Goal: Entertainment & Leisure: Consume media (video, audio)

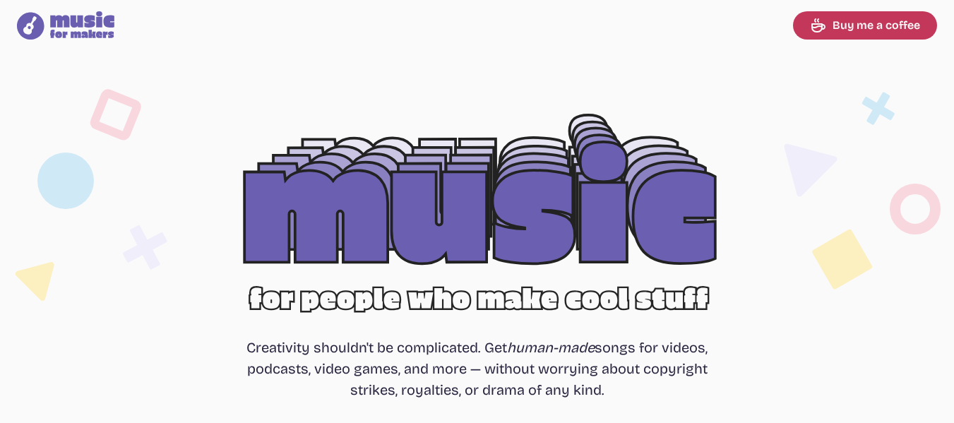
select select "most popular"
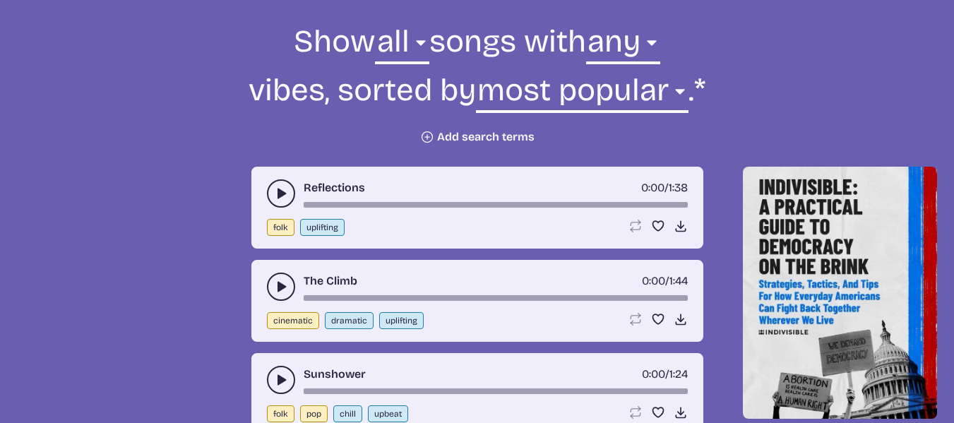
scroll to position [494, 0]
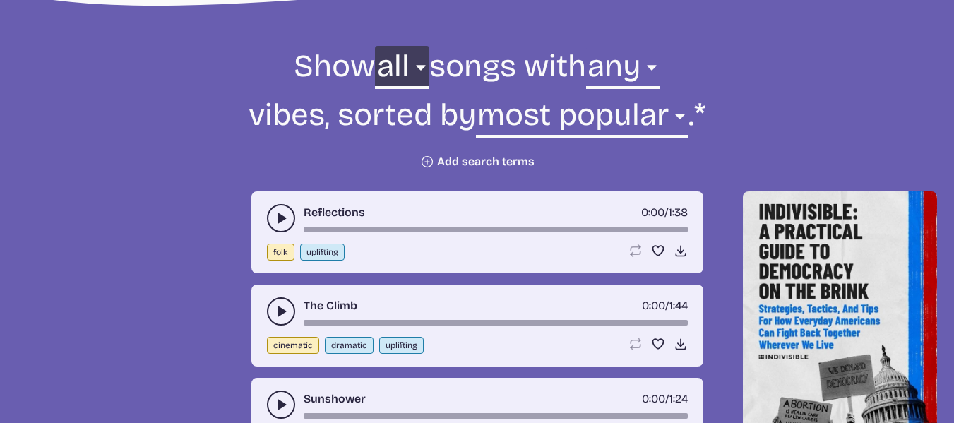
click at [401, 71] on select "all ambient cinematic electronic folk holiday jazz pop rock world" at bounding box center [402, 70] width 54 height 49
drag, startPoint x: 401, startPoint y: 71, endPoint x: 562, endPoint y: 71, distance: 161.0
click at [401, 71] on select "all ambient cinematic electronic folk holiday jazz pop rock world" at bounding box center [402, 70] width 54 height 49
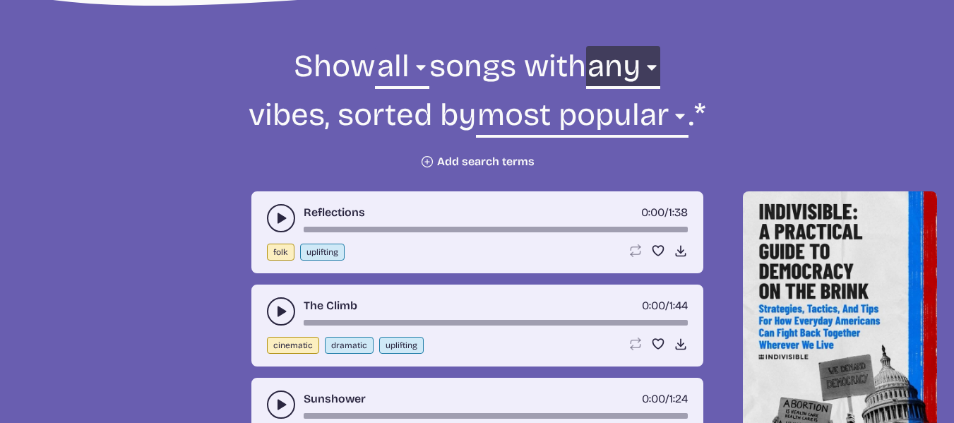
click at [650, 73] on select "any aggressive chill contemplative dark dramatic easygoing energizing happy ser…" at bounding box center [623, 70] width 74 height 49
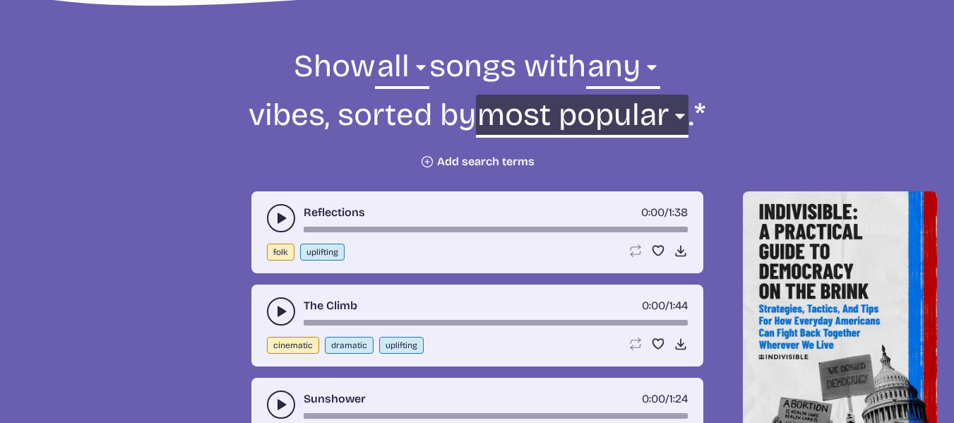
click at [595, 120] on select "newest oldest most popular least popular name" at bounding box center [582, 119] width 213 height 49
click at [595, 119] on select "newest oldest most popular least popular name" at bounding box center [582, 119] width 213 height 49
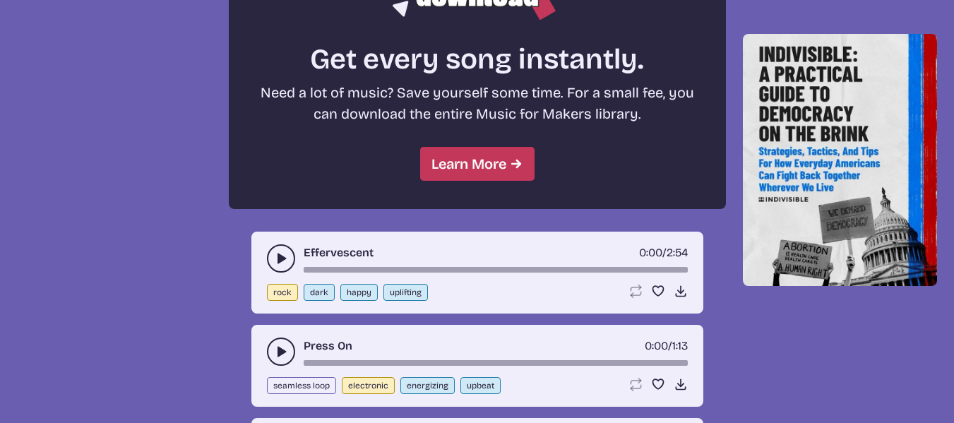
scroll to position [1412, 0]
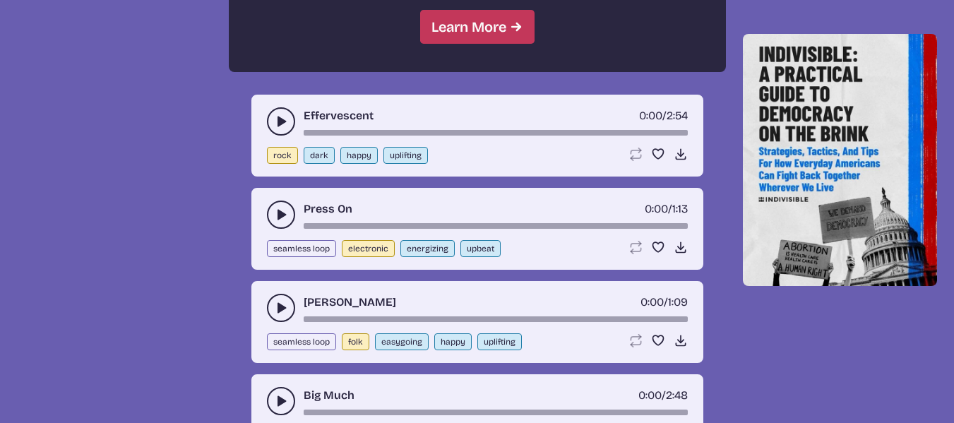
click at [278, 109] on button "play-pause toggle" at bounding box center [281, 121] width 28 height 28
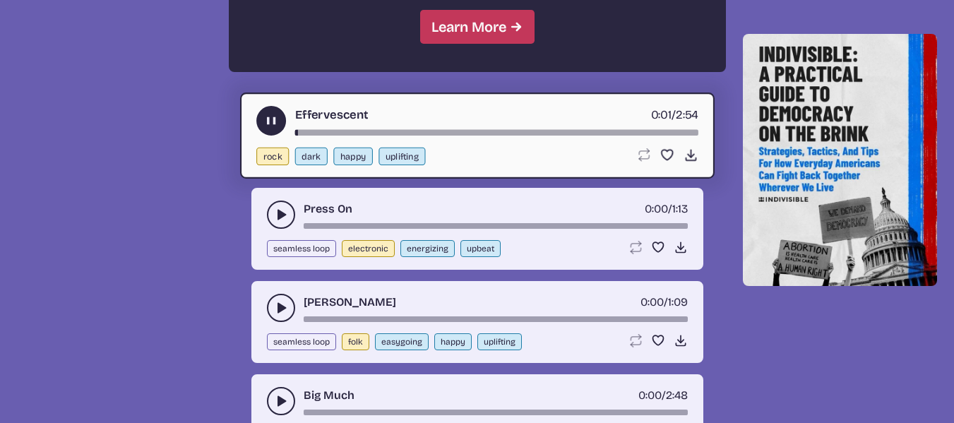
click at [258, 108] on div "Effervescent 0:01 / 2:54" at bounding box center [477, 121] width 442 height 30
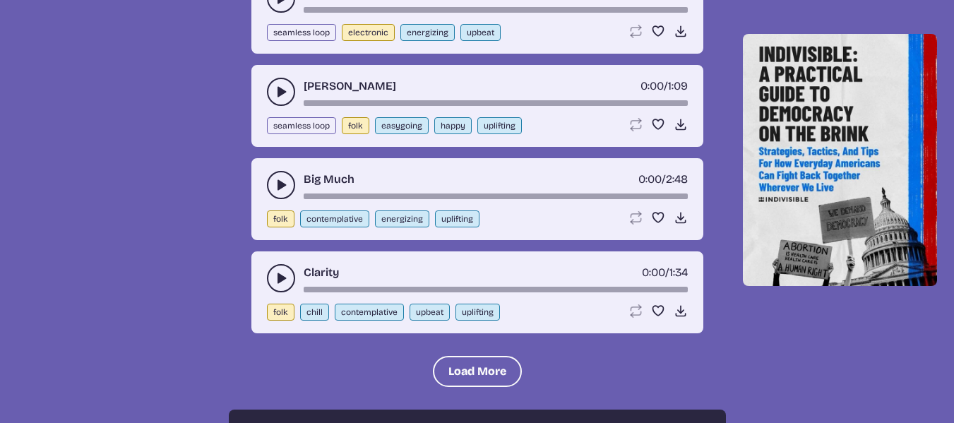
scroll to position [1483, 0]
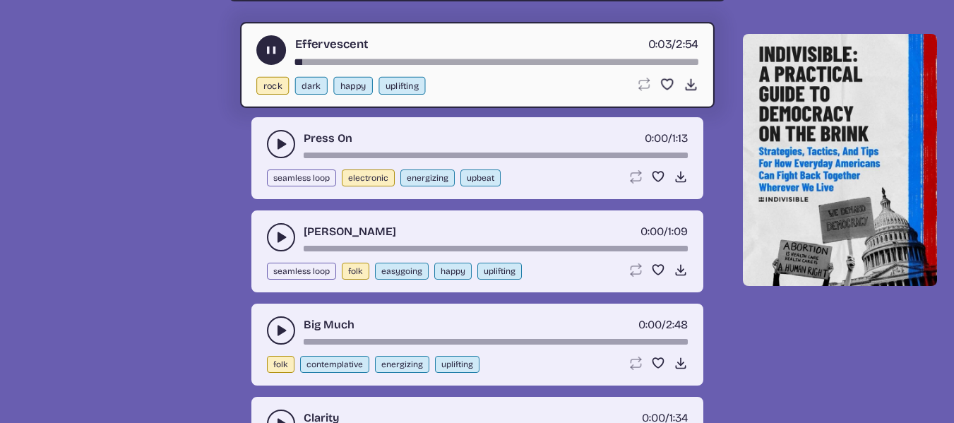
click at [265, 54] on icon "play-pause toggle" at bounding box center [270, 50] width 15 height 15
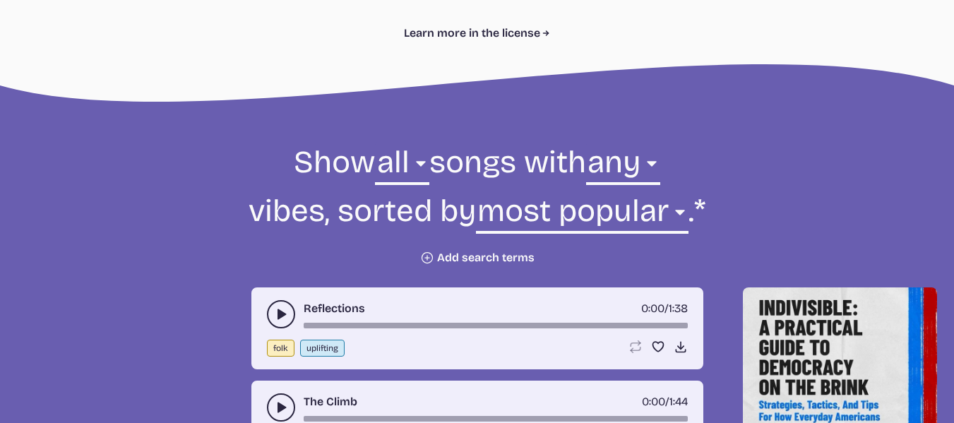
scroll to position [424, 0]
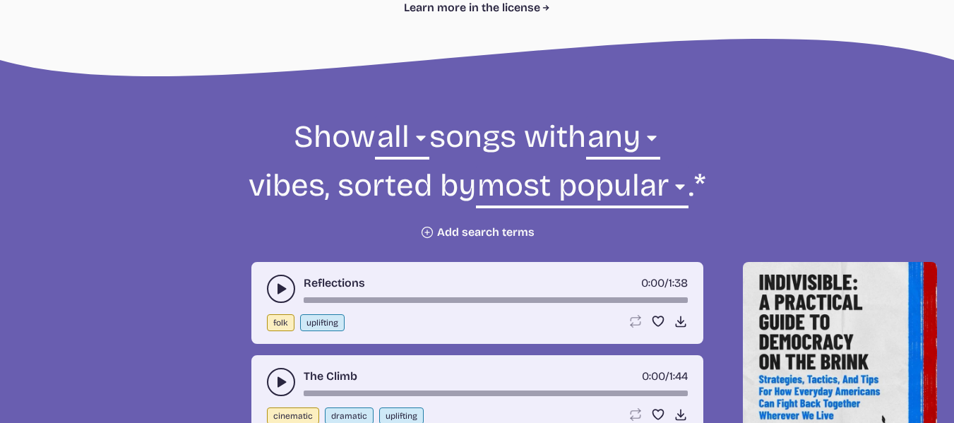
click at [459, 234] on button "Plus icon Add search terms" at bounding box center [477, 232] width 114 height 14
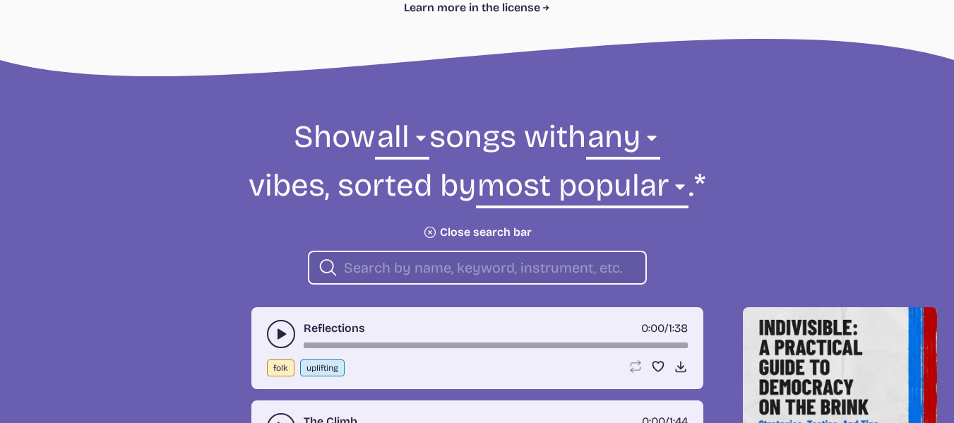
click at [427, 259] on input "search" at bounding box center [489, 267] width 290 height 18
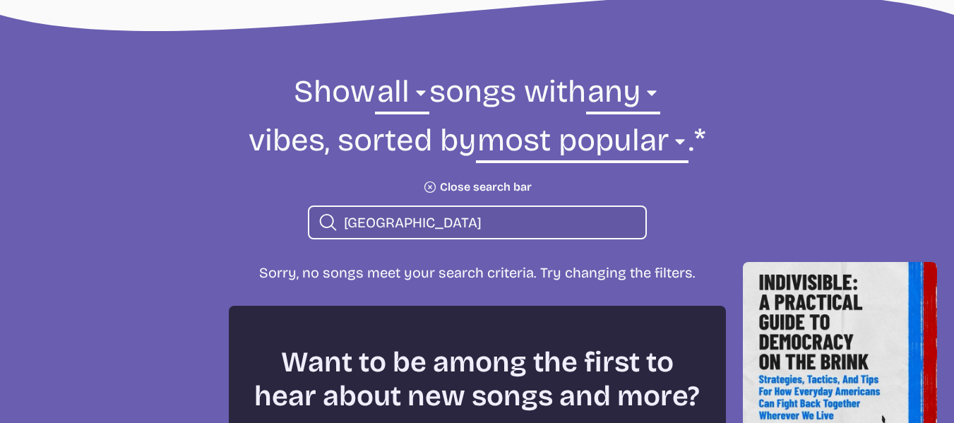
scroll to position [494, 0]
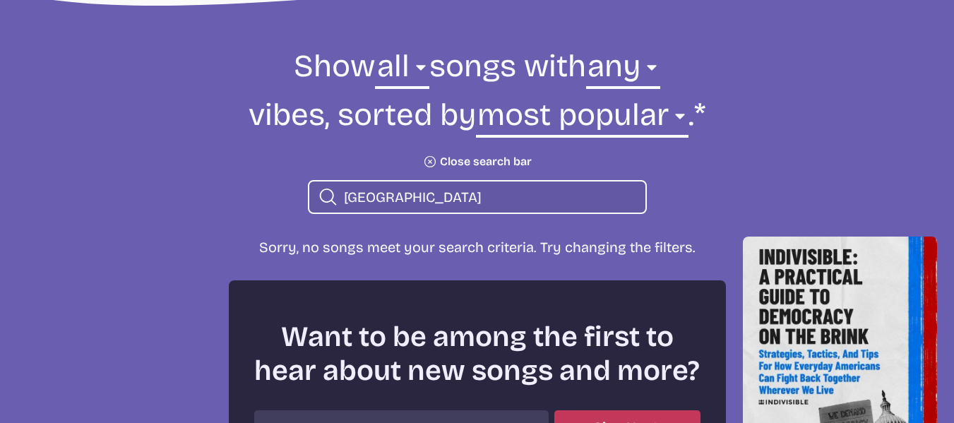
click at [324, 205] on icon "Search icon" at bounding box center [328, 197] width 20 height 23
click at [364, 202] on input "[GEOGRAPHIC_DATA]" at bounding box center [489, 197] width 290 height 18
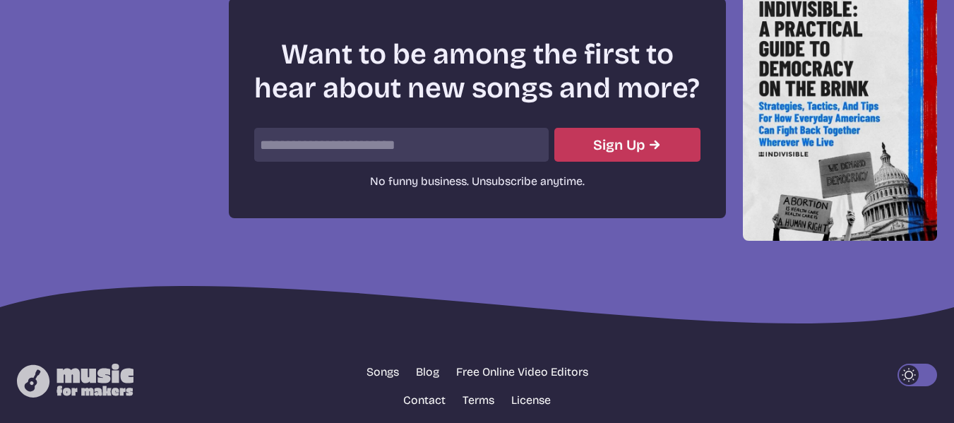
scroll to position [494, 0]
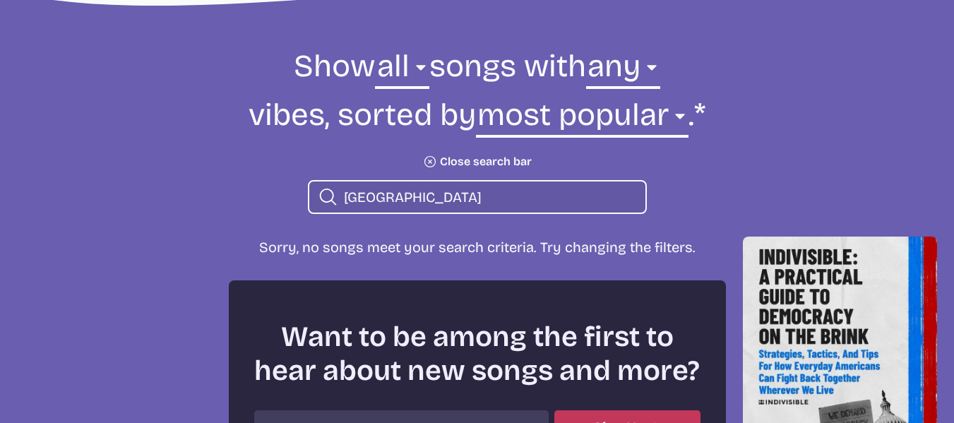
type input "[GEOGRAPHIC_DATA]"
